Goal: Find specific page/section: Find specific page/section

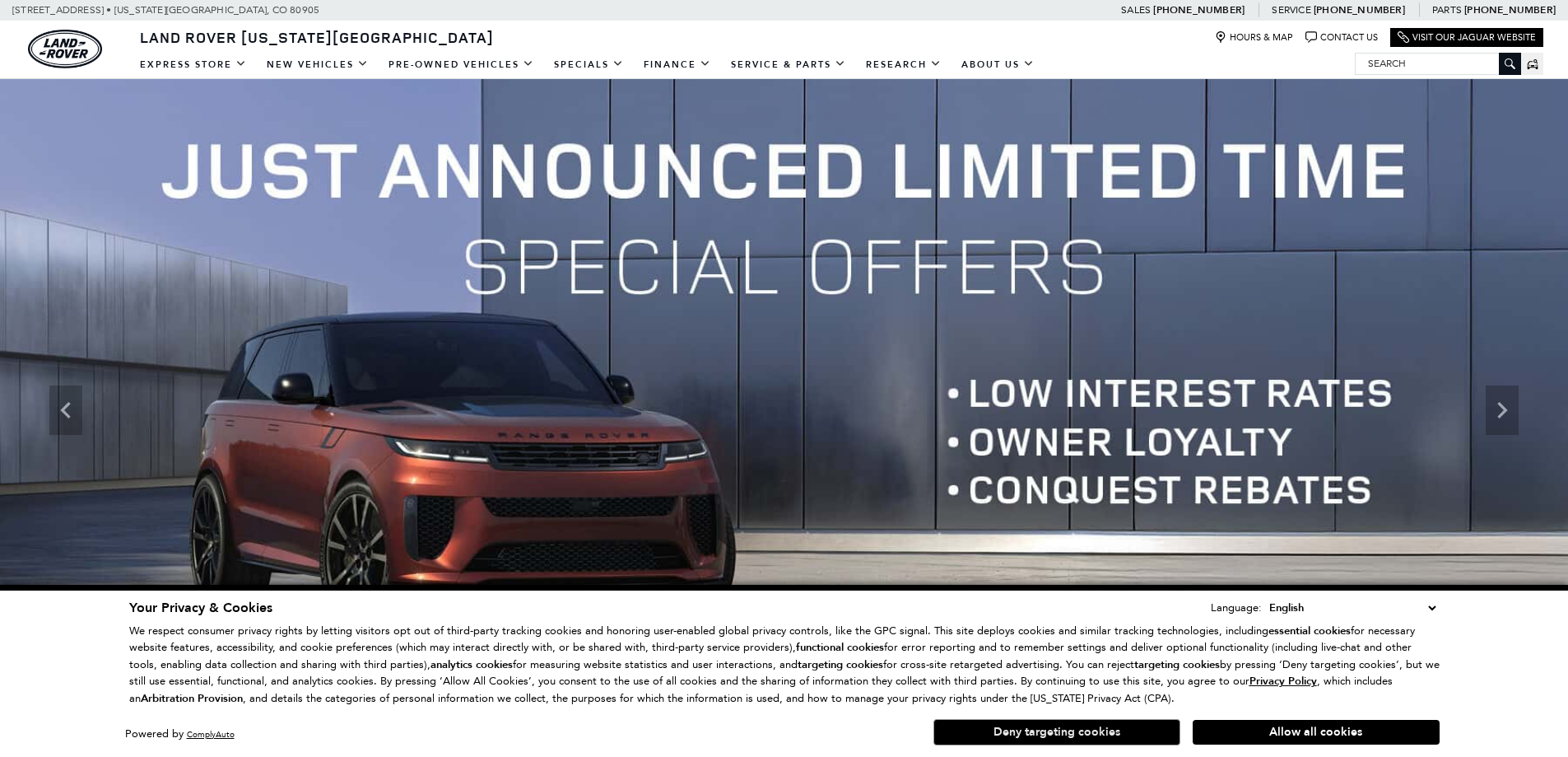
click at [1122, 733] on button "Deny targeting cookies" at bounding box center [1057, 732] width 247 height 26
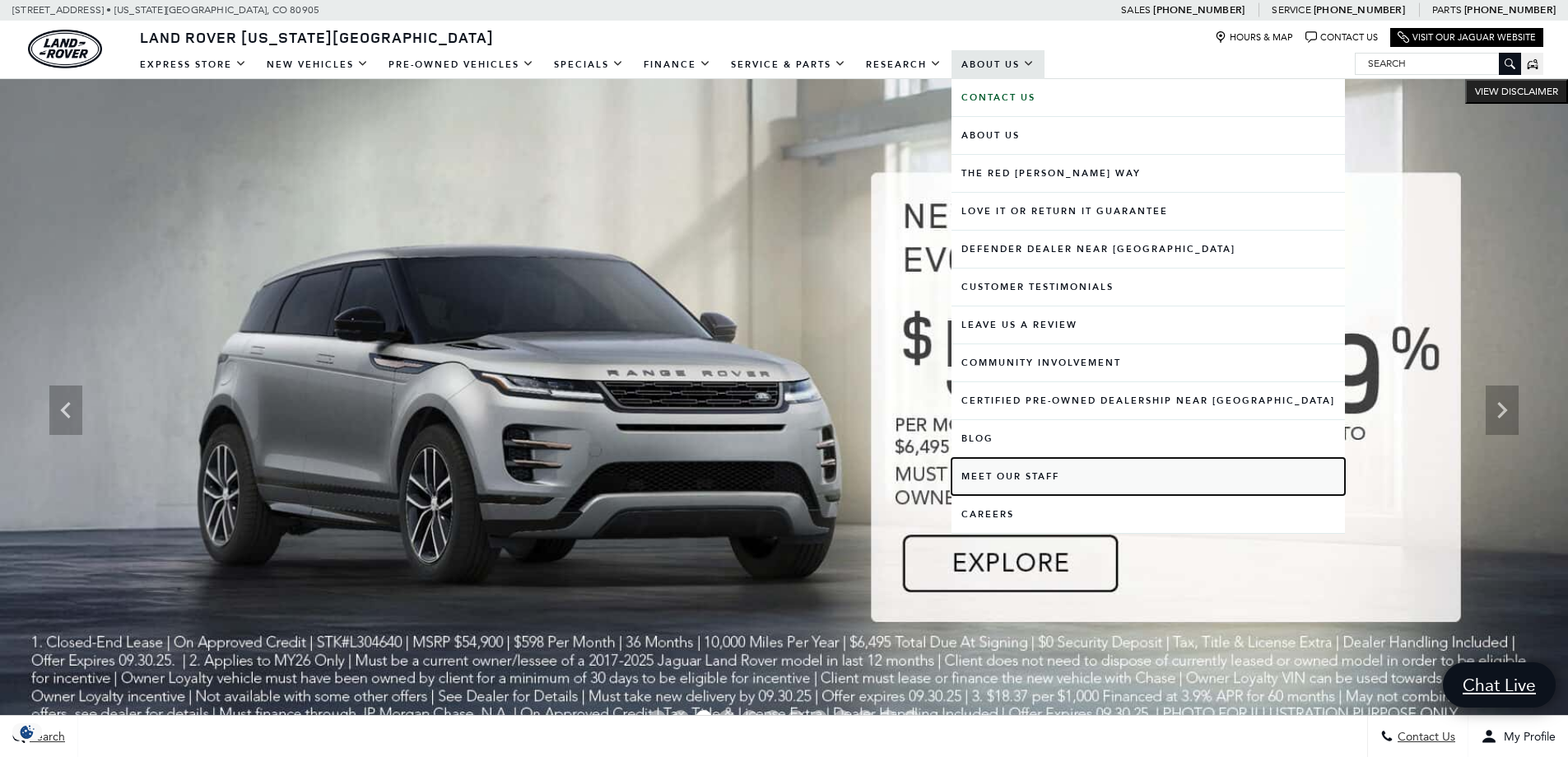
click at [989, 473] on link "Meet Our Staff" at bounding box center [1148, 476] width 394 height 37
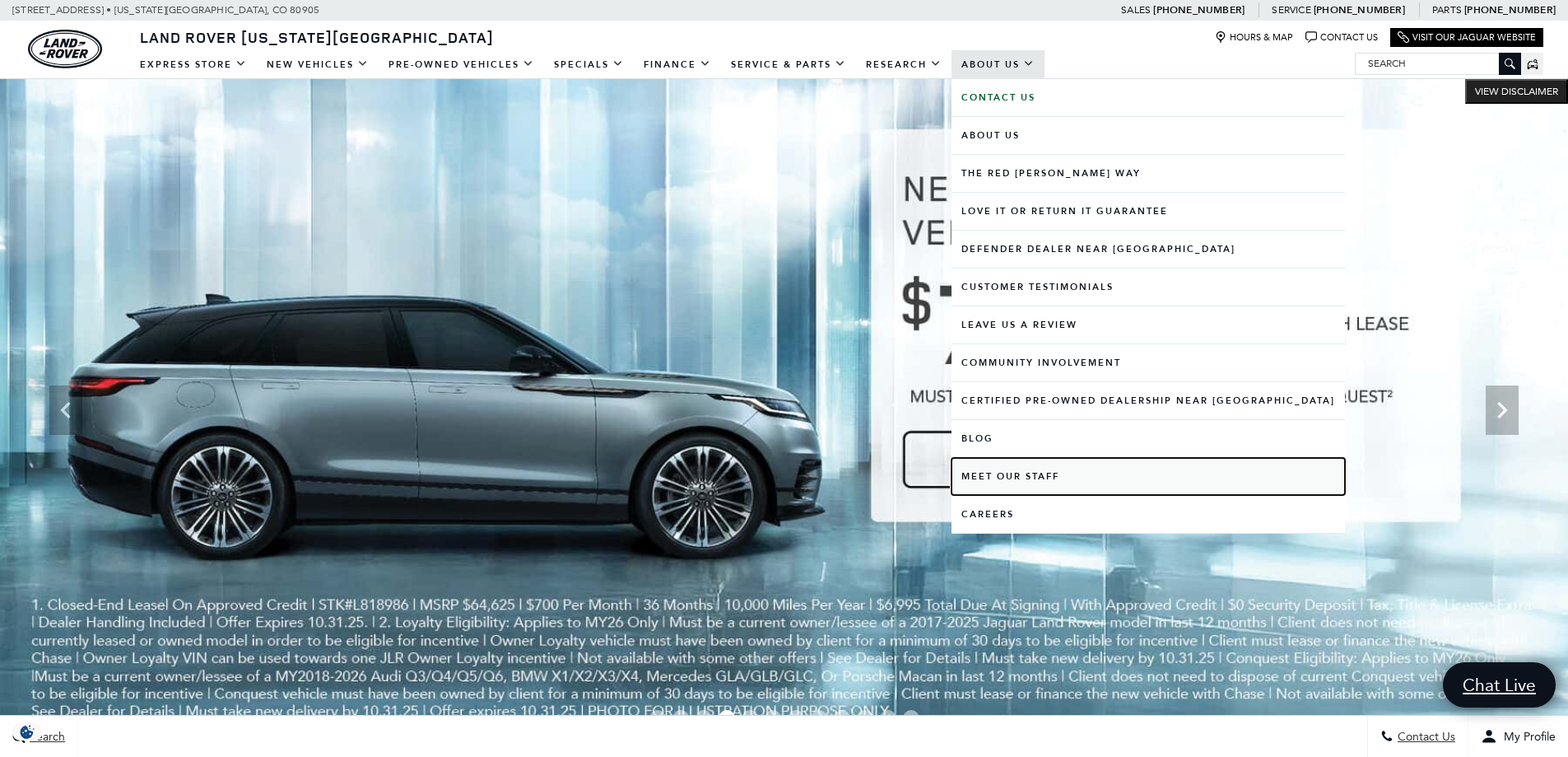
click at [1007, 477] on link "Meet Our Staff" at bounding box center [1148, 476] width 394 height 37
